Goal: Transaction & Acquisition: Purchase product/service

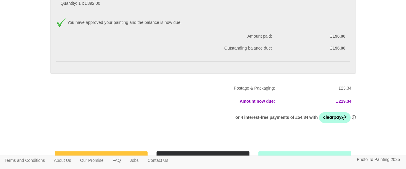
scroll to position [112, 0]
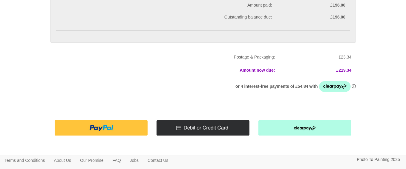
click at [87, 120] on img at bounding box center [101, 127] width 93 height 15
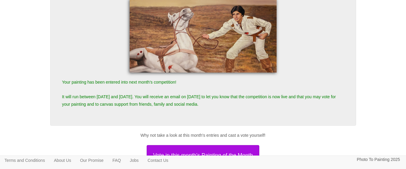
scroll to position [87, 0]
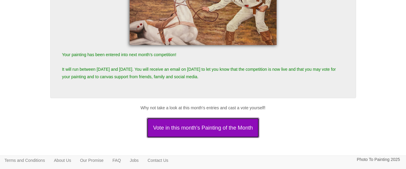
click at [217, 124] on button "Vote in this month's Painting of the Month" at bounding box center [203, 128] width 112 height 20
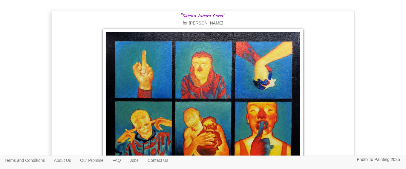
scroll to position [90, 0]
